Goal: Task Accomplishment & Management: Complete application form

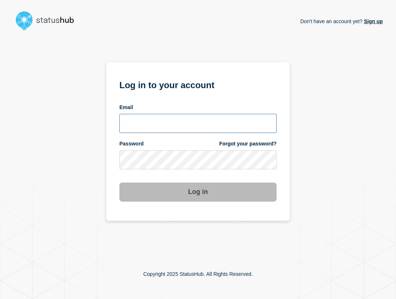
type input "ben.velasco@conexon.us"
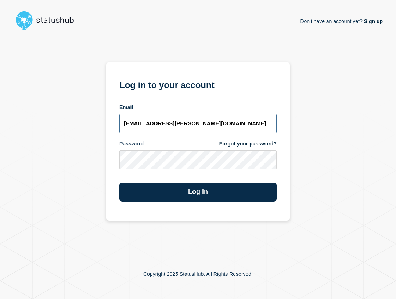
drag, startPoint x: 224, startPoint y: 120, endPoint x: 228, endPoint y: 114, distance: 6.3
click at [226, 119] on input "ben.velasco@conexon.us" at bounding box center [198, 123] width 157 height 19
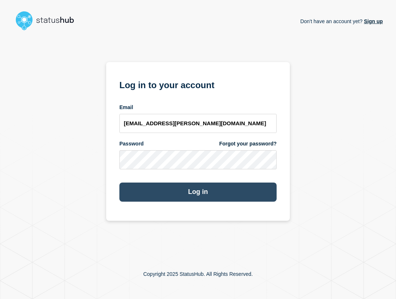
click at [225, 195] on button "Log in" at bounding box center [198, 192] width 157 height 19
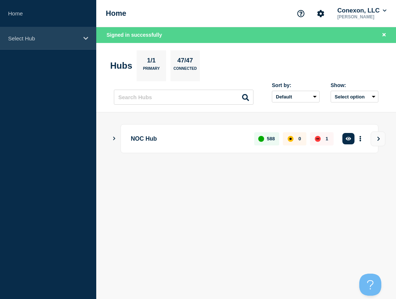
click at [39, 38] on p "Select Hub" at bounding box center [43, 38] width 71 height 6
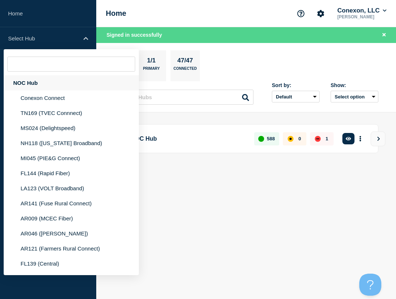
click at [39, 85] on div "NOC Hub" at bounding box center [71, 82] width 135 height 15
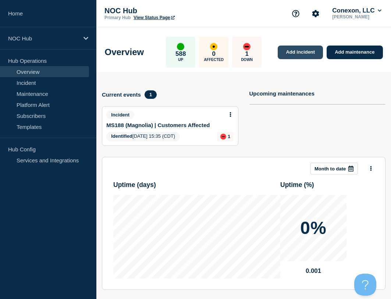
click at [304, 50] on link "Add incident" at bounding box center [300, 53] width 45 height 14
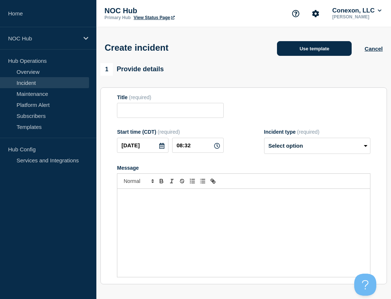
click at [301, 54] on button "Use template" at bounding box center [314, 48] width 75 height 15
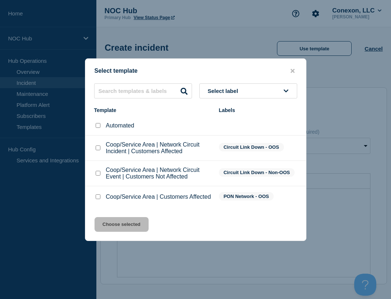
click at [96, 173] on input "Coop/Service Area | Network Circuit Event | Customers Not Affected checkbox" at bounding box center [98, 173] width 5 height 5
checkbox input "true"
click at [114, 219] on div "Select template Select label Template Labels Automated Coop/Service Area | Netw…" at bounding box center [195, 149] width 221 height 183
click at [115, 224] on button "Choose selected" at bounding box center [122, 224] width 54 height 15
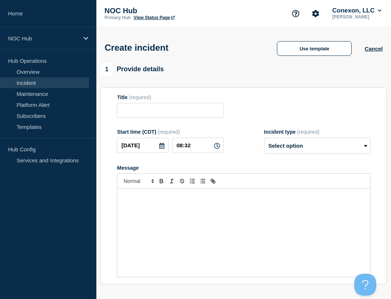
type input "Coop/Service Area | Network Circuit Event | Customers Not Affected"
select select "investigating"
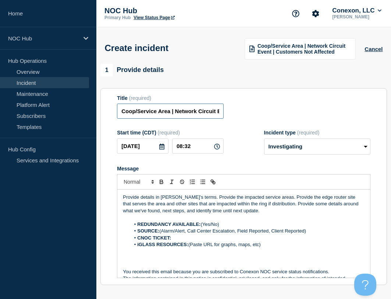
drag, startPoint x: 170, startPoint y: 112, endPoint x: 91, endPoint y: 105, distance: 79.0
click at [91, 105] on div "Home NOC Hub Hub Operations Overview Incident Maintenance Platform Alert Subscr…" at bounding box center [195, 257] width 391 height 514
type input "FL158 Chumukla | Network Circuit Event | Customers Not Affected"
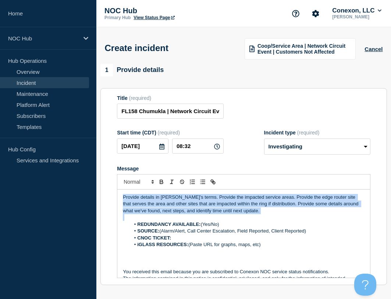
drag, startPoint x: 262, startPoint y: 218, endPoint x: 79, endPoint y: 182, distance: 186.8
click at [79, 184] on div "Home NOC Hub Hub Operations Overview Incident Maintenance Platform Alert Subscr…" at bounding box center [195, 257] width 391 height 514
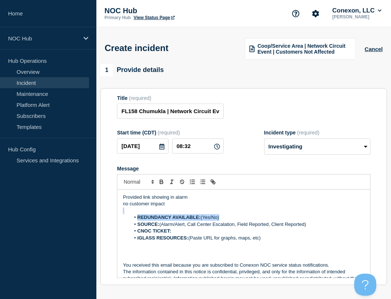
drag, startPoint x: 232, startPoint y: 215, endPoint x: 227, endPoint y: 218, distance: 6.6
click at [224, 218] on div "Provided link showing in alarm no customer impact REDUNDANCY AVAILABLE: (Yes/No…" at bounding box center [243, 234] width 253 height 88
click at [228, 218] on li "REDUNDANCY AVAILABLE: (Yes/No)" at bounding box center [247, 217] width 234 height 7
drag, startPoint x: 228, startPoint y: 218, endPoint x: 200, endPoint y: 223, distance: 28.7
click at [202, 220] on li "REDUNDANCY AVAILABLE: (Yes/No)" at bounding box center [247, 217] width 234 height 7
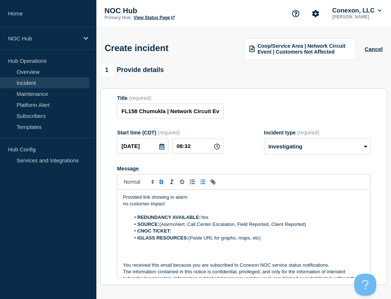
click at [189, 210] on p "Message" at bounding box center [244, 211] width 242 height 7
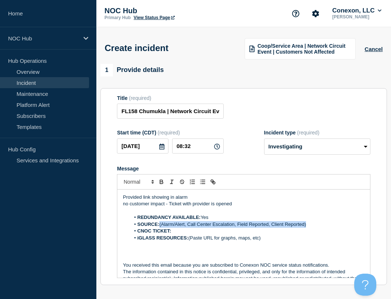
drag, startPoint x: 160, startPoint y: 227, endPoint x: 329, endPoint y: 227, distance: 169.2
click at [329, 227] on li "SOURCE: (Alarm/Alert, Call Center Escalation, Field Reported, Client Reported)" at bounding box center [247, 224] width 234 height 7
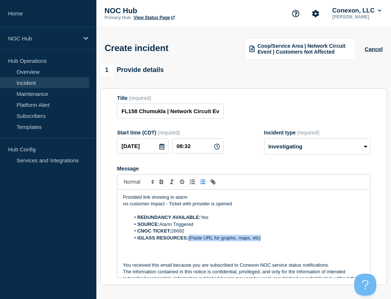
drag, startPoint x: 268, startPoint y: 239, endPoint x: 190, endPoint y: 238, distance: 78.4
click at [190, 238] on li "iGLASS RESOURCES: (Paste URL for graphs, maps, etc)" at bounding box center [247, 238] width 234 height 7
drag, startPoint x: 218, startPoint y: 239, endPoint x: 189, endPoint y: 238, distance: 28.3
click at [189, 238] on li "iGLASS RESOURCES: iGlass Graph" at bounding box center [247, 238] width 234 height 7
paste input "https://noc.iglass.net/jglass/network/availSummary/poll/888619?cust=conexon-con…"
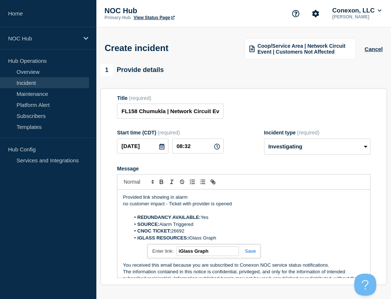
type input "https://noc.iglass.net/jglass/network/availSummary/poll/888619?cust=conexon-con…"
drag, startPoint x: 251, startPoint y: 61, endPoint x: 246, endPoint y: 106, distance: 45.1
click at [251, 61] on div "Create incident Coop/Service Area | Network Circuit Event | Customers Not Affec…" at bounding box center [243, 45] width 295 height 37
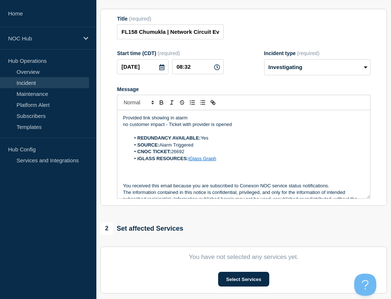
scroll to position [216, 0]
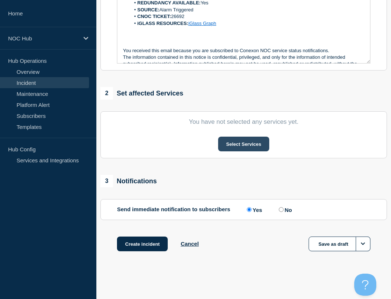
click at [247, 143] on button "Select Services" at bounding box center [243, 144] width 51 height 15
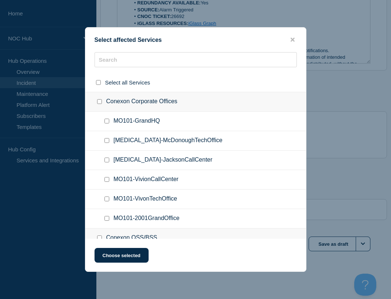
click at [149, 53] on div "Select affected Services Select all Services Conexon Corporate Offices MO101-Gr…" at bounding box center [195, 149] width 221 height 245
click at [147, 57] on input "text" at bounding box center [196, 59] width 202 height 15
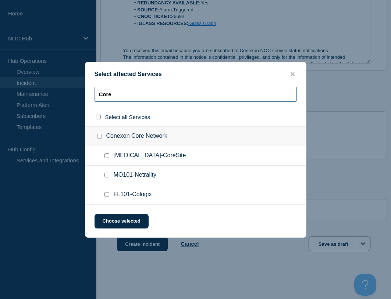
type input "Core"
click at [108, 195] on input "FL101-Cologix checkbox" at bounding box center [106, 194] width 5 height 5
checkbox input "true"
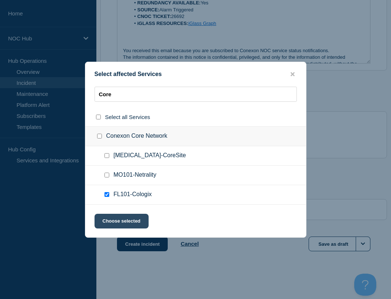
click at [131, 224] on button "Choose selected" at bounding box center [122, 221] width 54 height 15
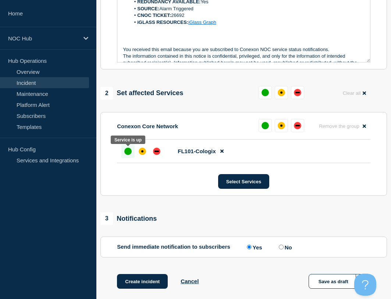
drag, startPoint x: 130, startPoint y: 154, endPoint x: 138, endPoint y: 161, distance: 10.2
click at [129, 154] on div "up" at bounding box center [127, 151] width 7 height 7
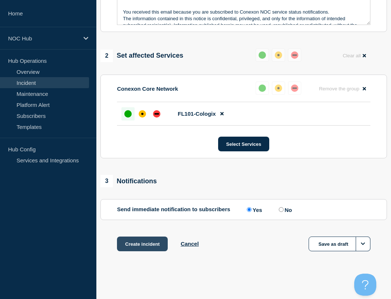
click at [145, 247] on button "Create incident" at bounding box center [142, 244] width 51 height 15
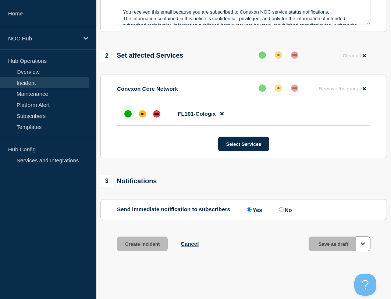
scroll to position [270, 0]
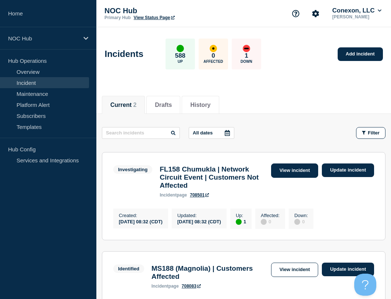
click at [287, 166] on link "View incident" at bounding box center [294, 171] width 47 height 14
